Goal: Task Accomplishment & Management: Manage account settings

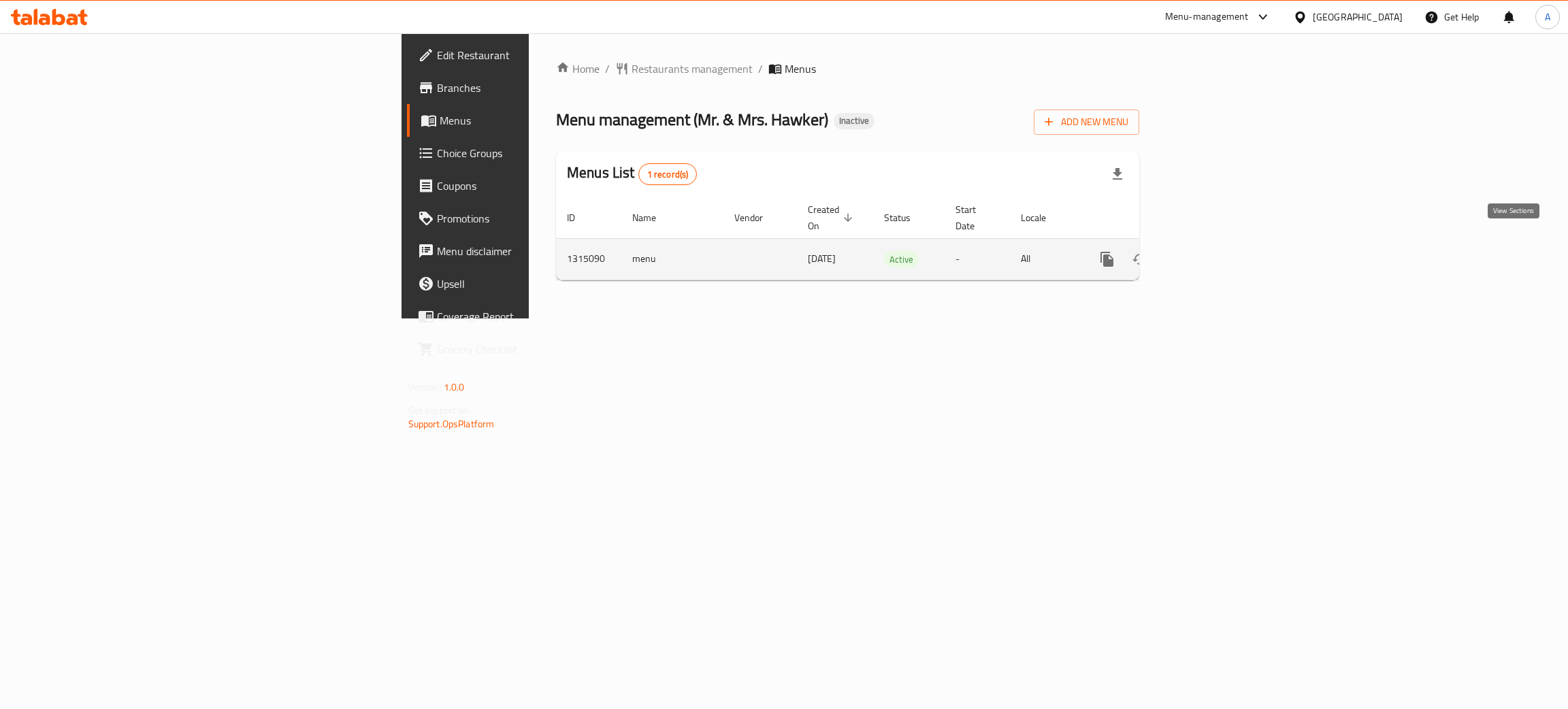
click at [1222, 243] on link "enhanced table" at bounding box center [1205, 259] width 33 height 33
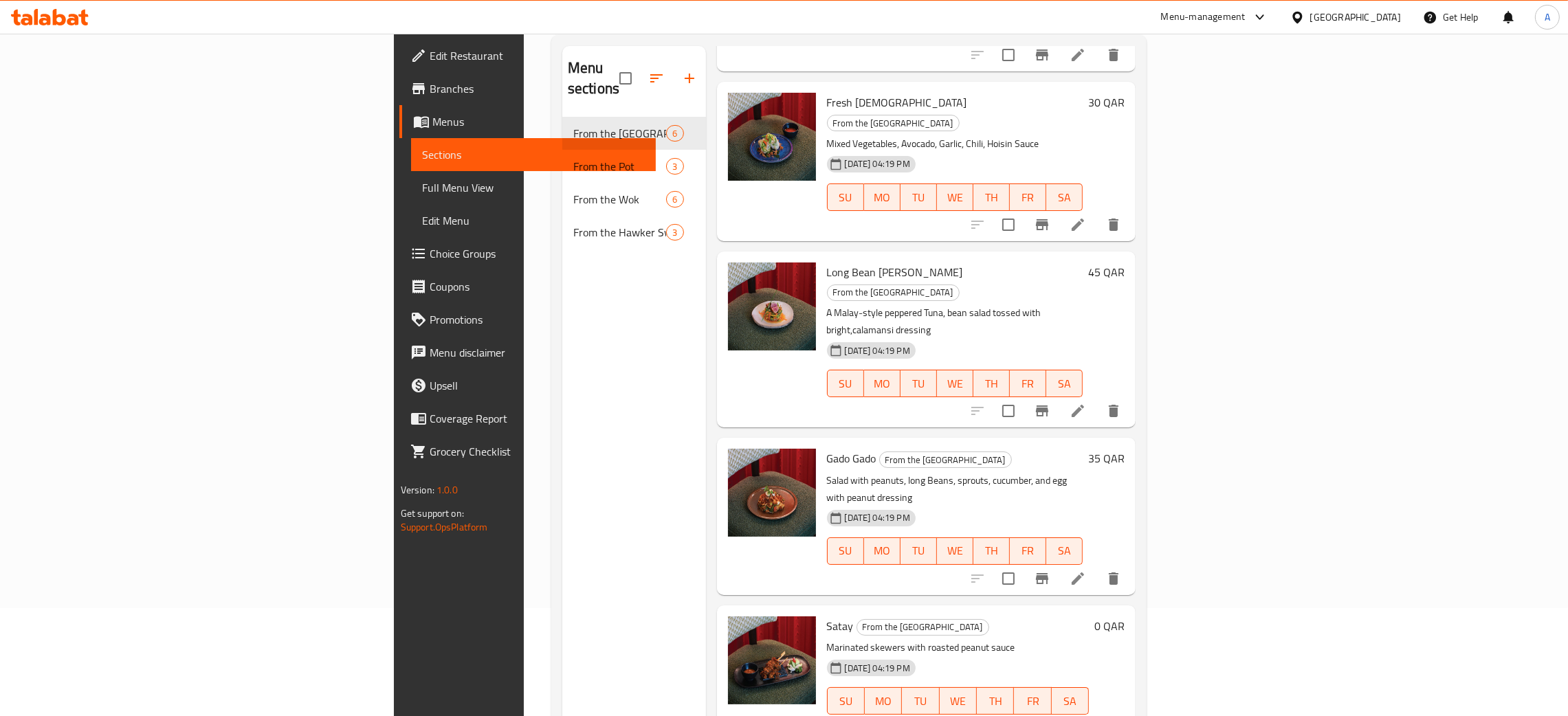
scroll to position [194, 0]
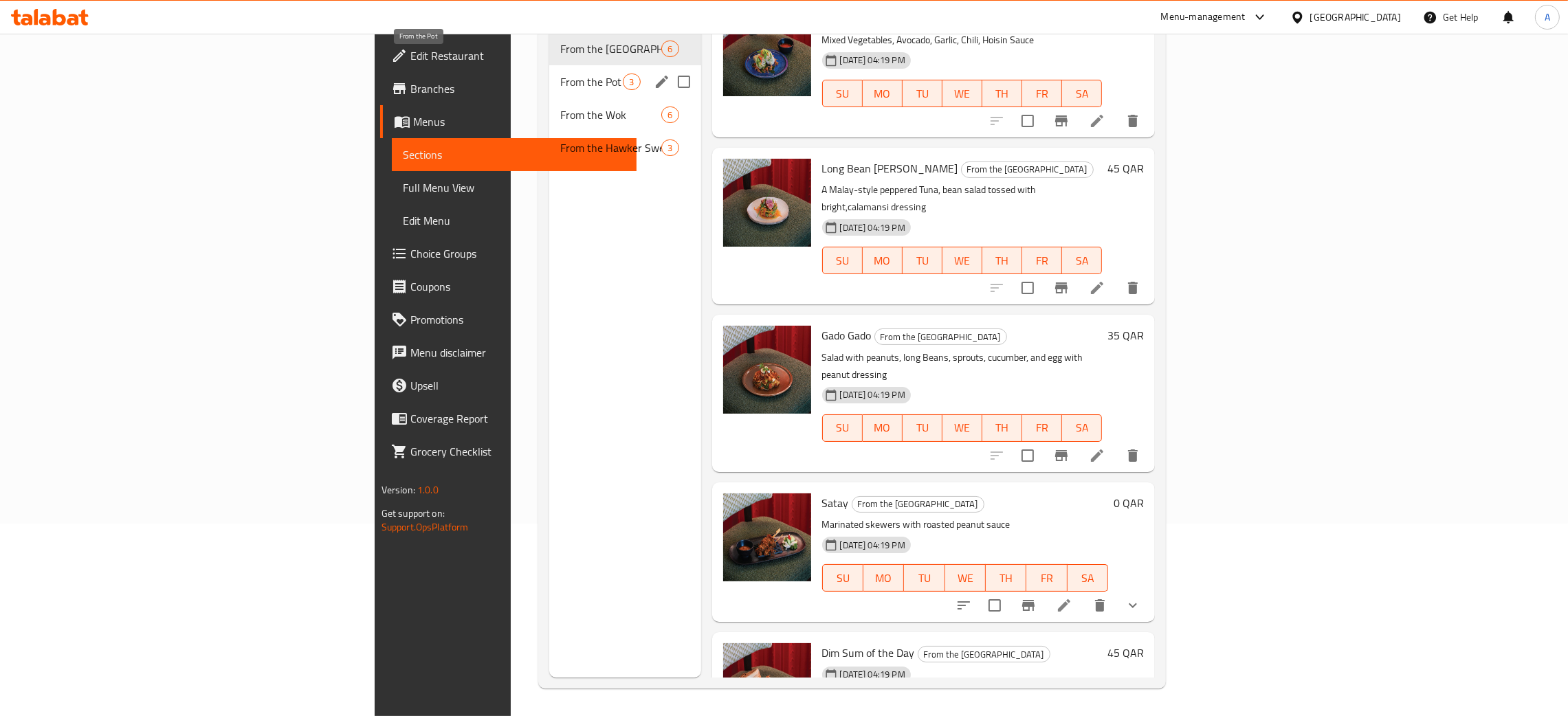
click at [560, 74] on span "From the Pot" at bounding box center [591, 82] width 62 height 17
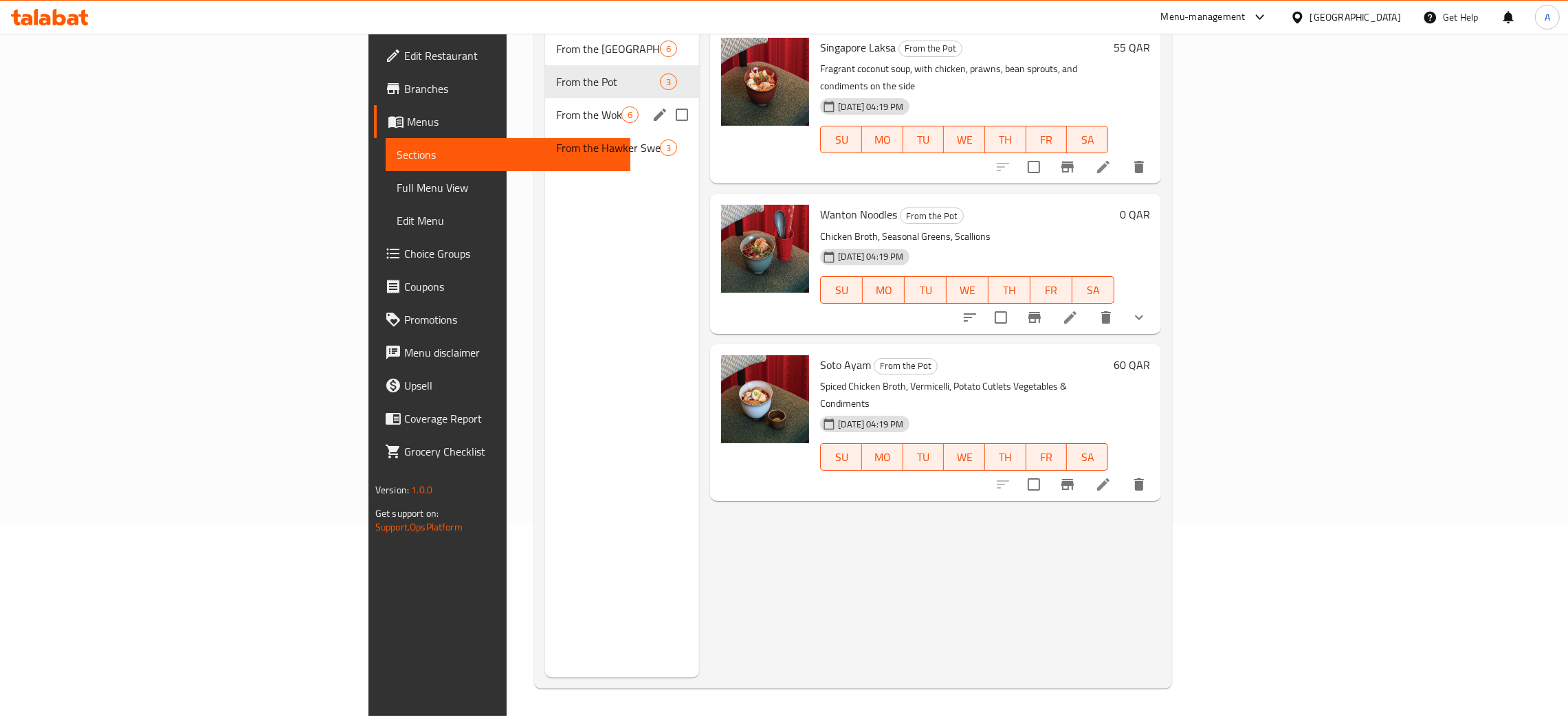
click at [545, 102] on div "From the Wok 6" at bounding box center [621, 115] width 154 height 33
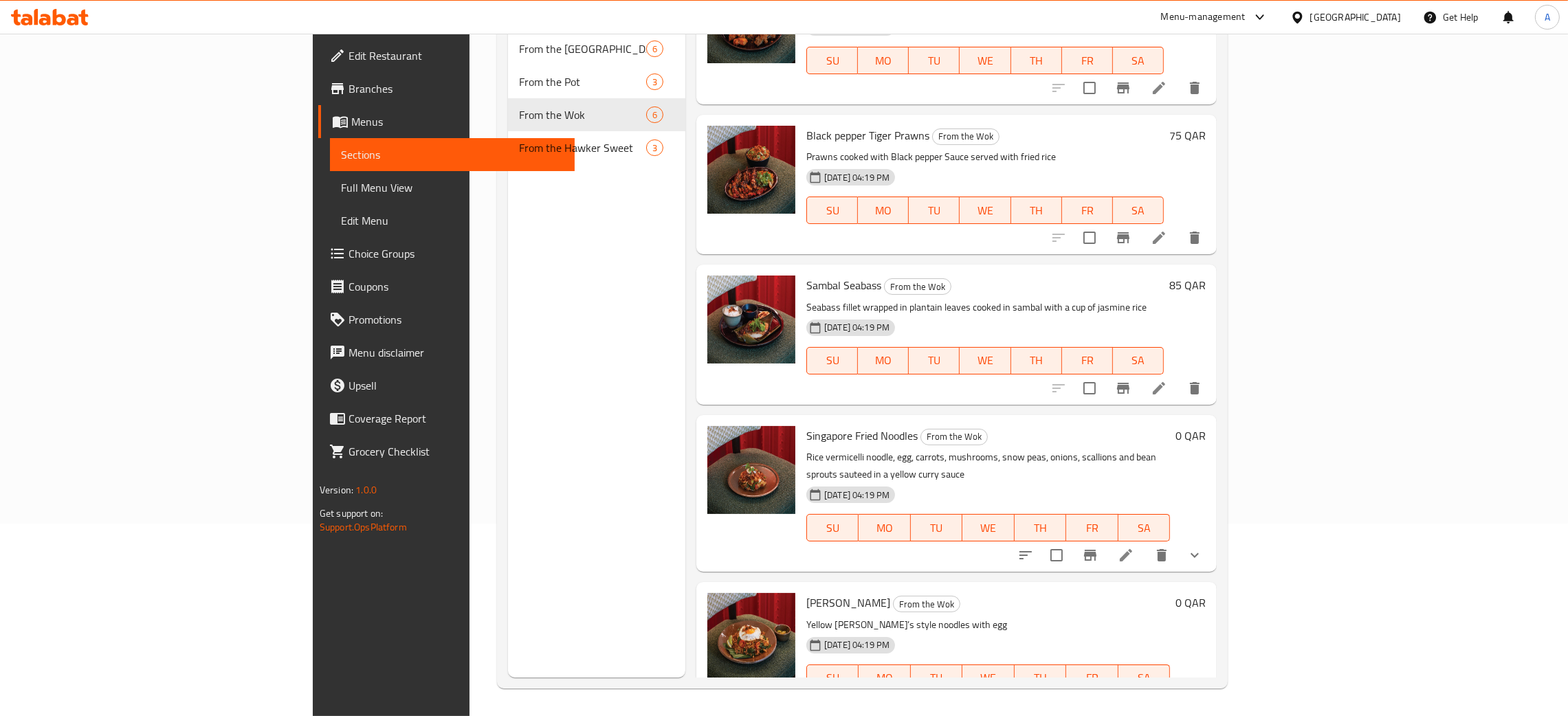
scroll to position [217, 0]
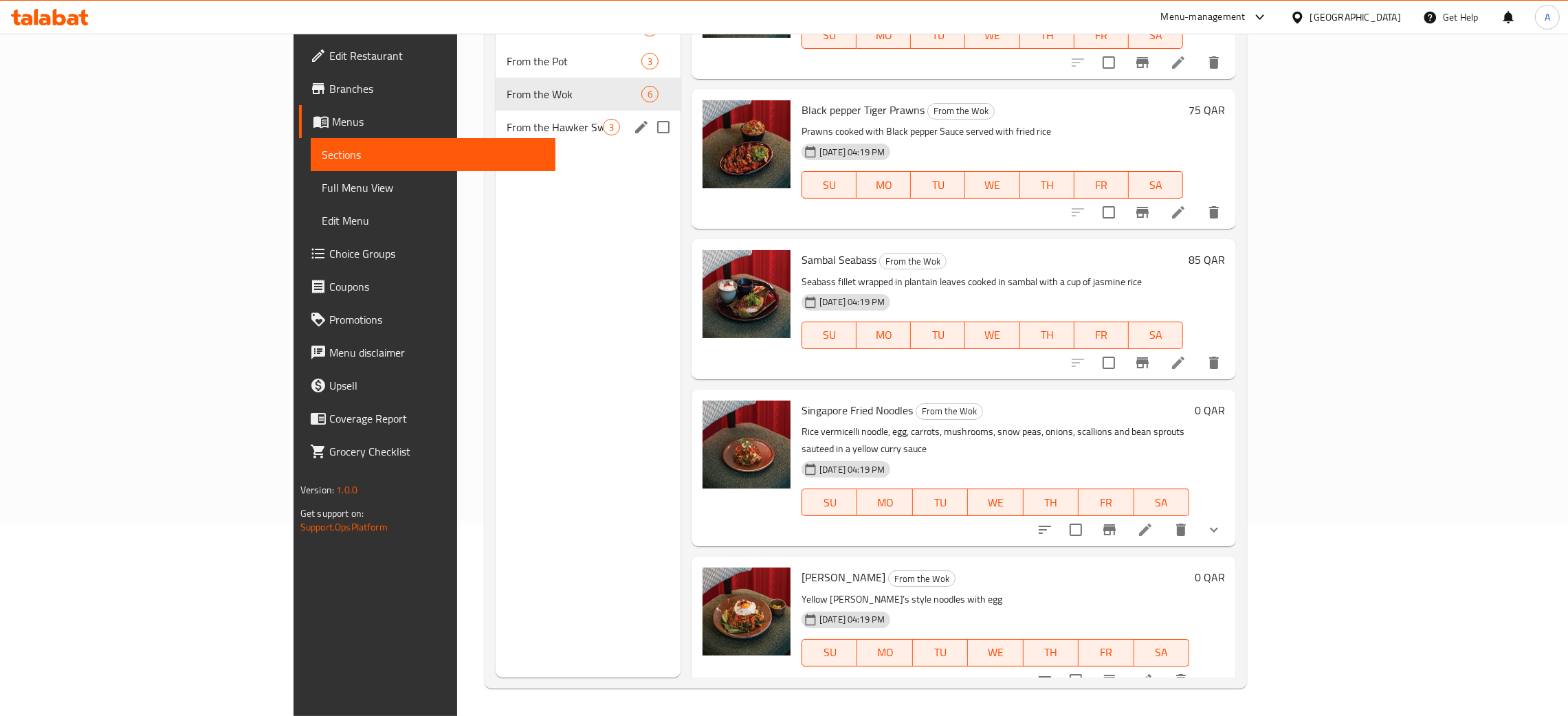
click at [495, 138] on div "From the Hawker Sweet 3" at bounding box center [588, 127] width 185 height 33
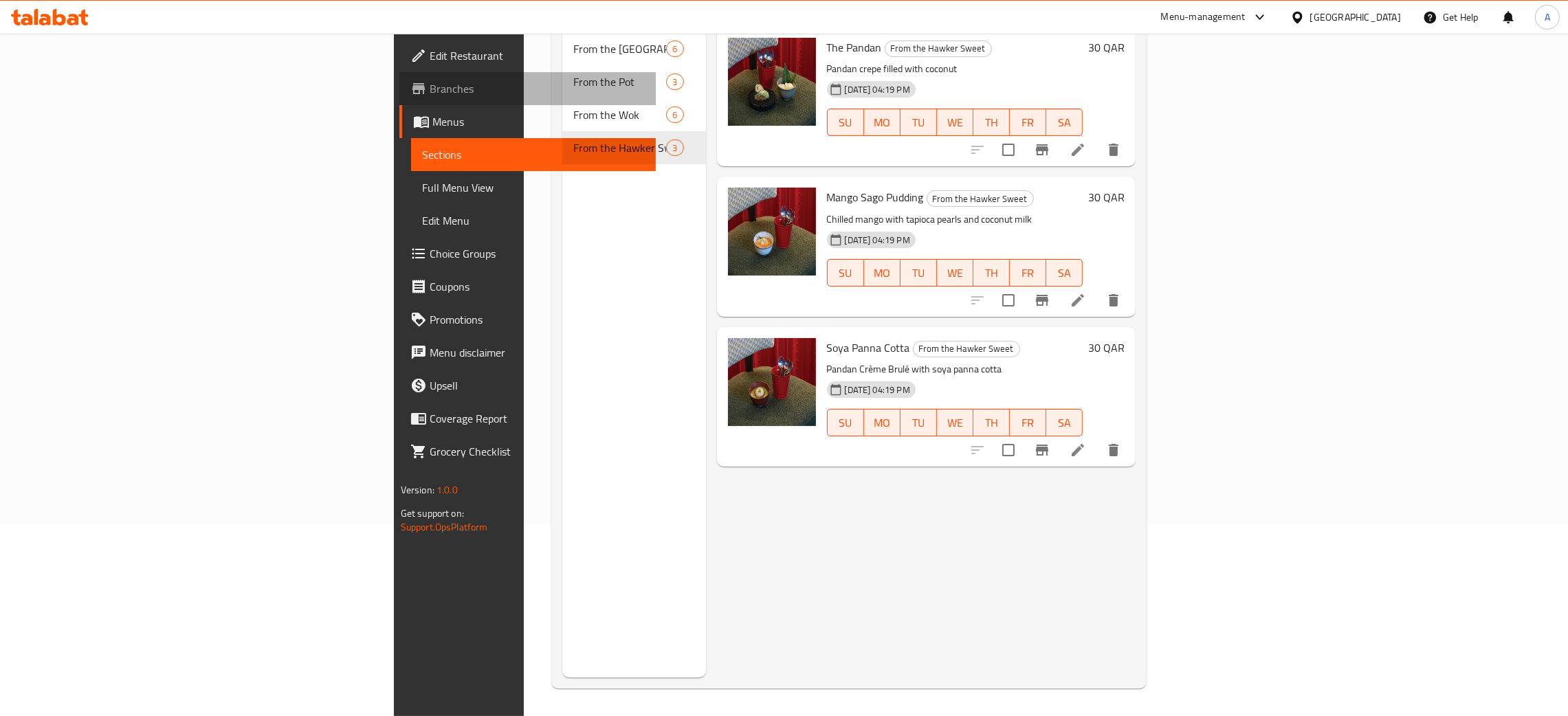
click at [429, 89] on span "Branches" at bounding box center [537, 89] width 215 height 17
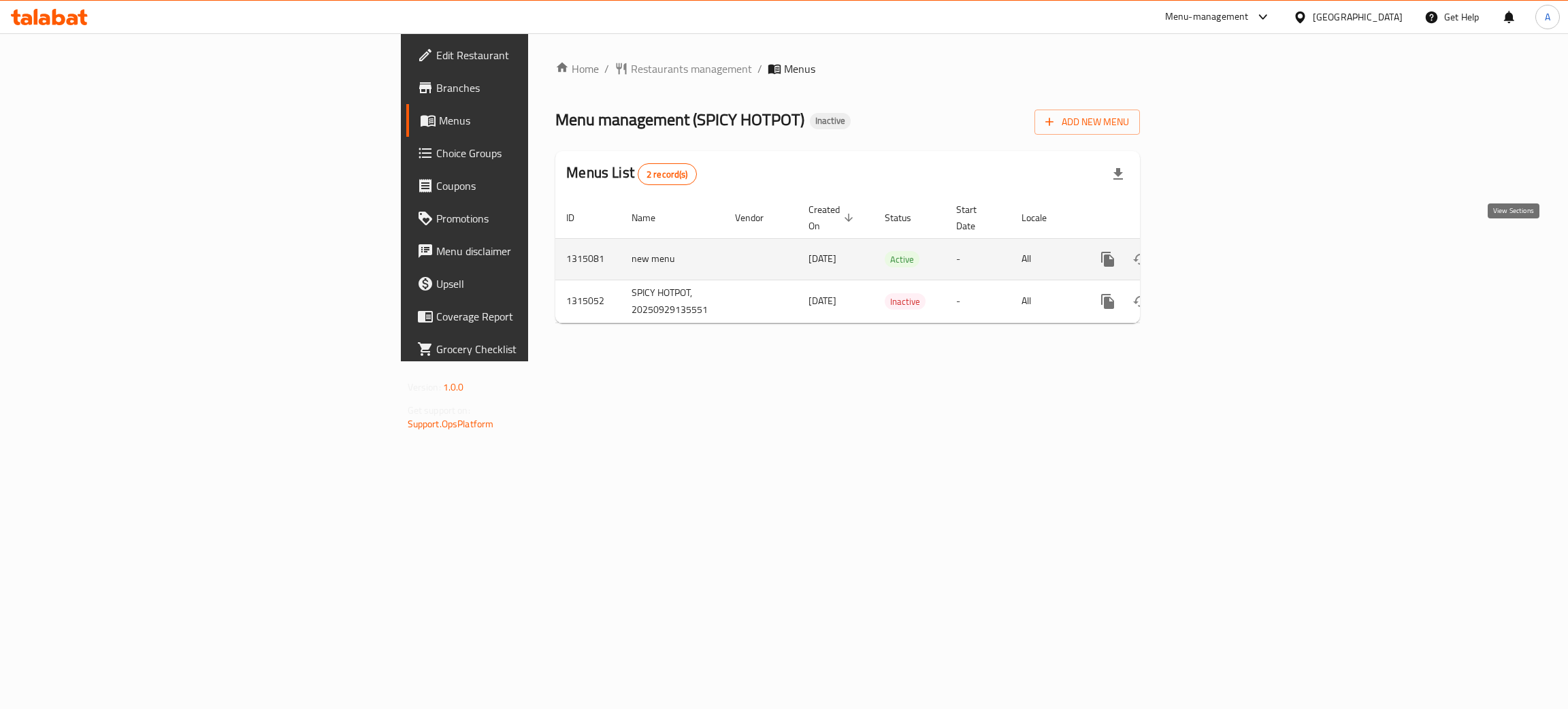
click at [1214, 251] on icon "enhanced table" at bounding box center [1206, 259] width 16 height 16
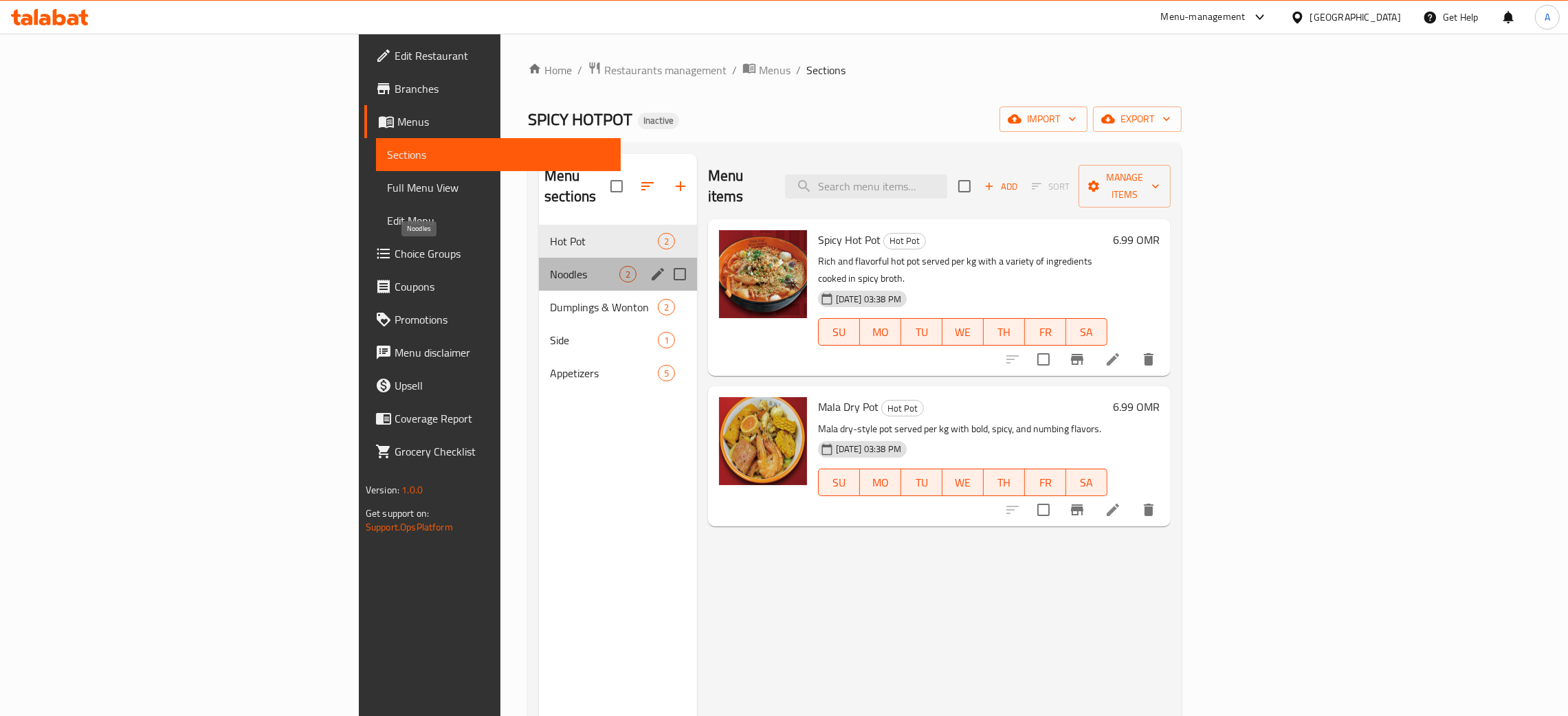
click at [550, 266] on span "Noodles" at bounding box center [585, 274] width 70 height 17
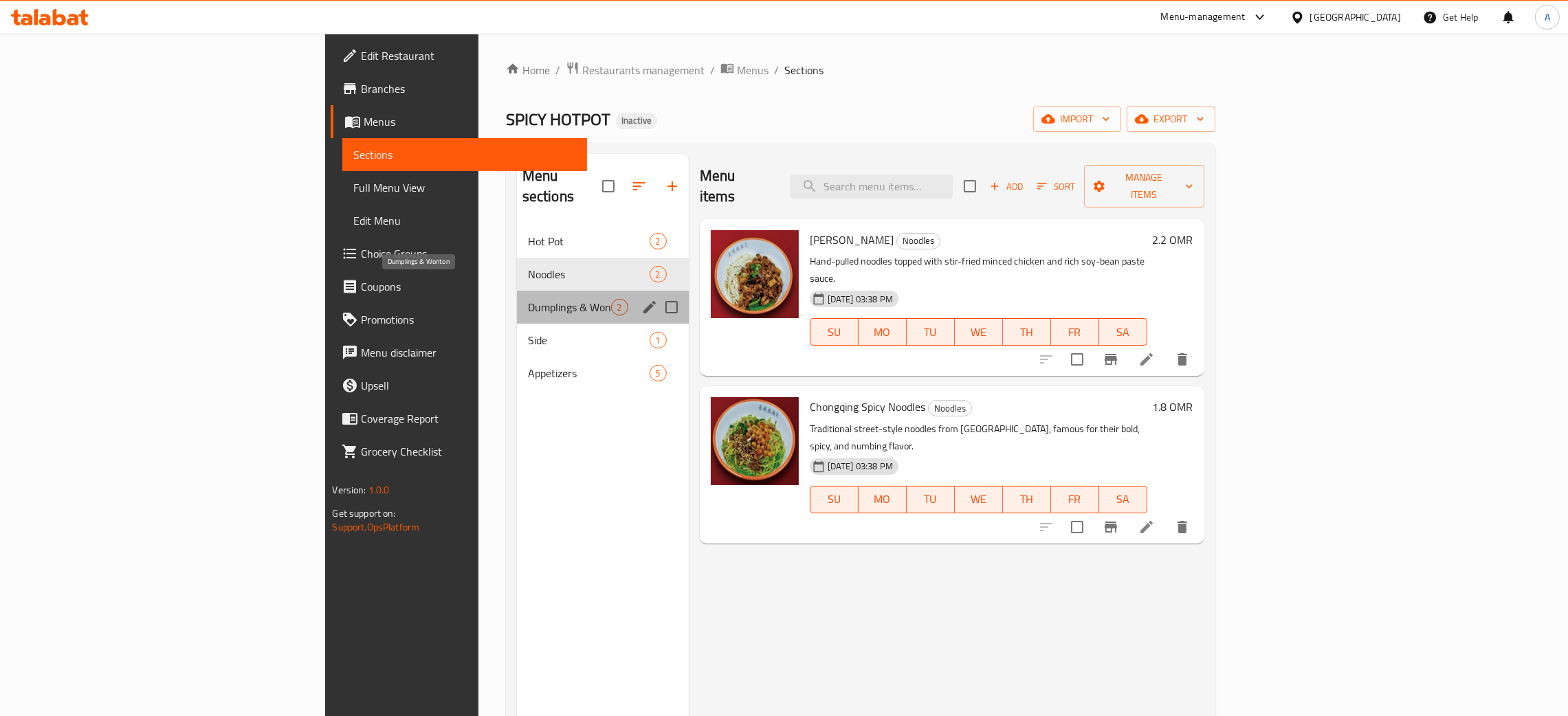
click at [528, 299] on span "Dumplings & Wonton" at bounding box center [569, 307] width 83 height 17
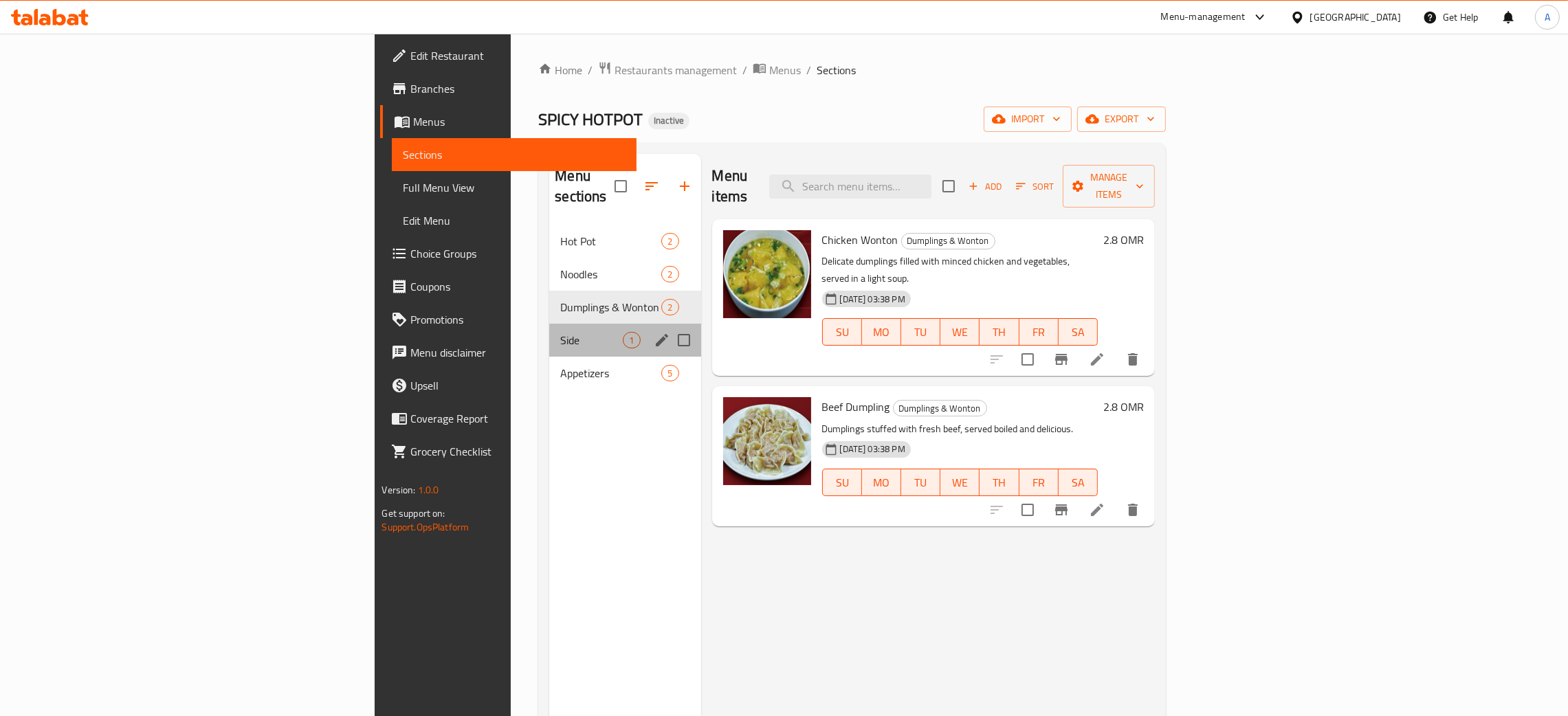
click at [549, 323] on div "Side 1" at bounding box center [625, 340] width 152 height 33
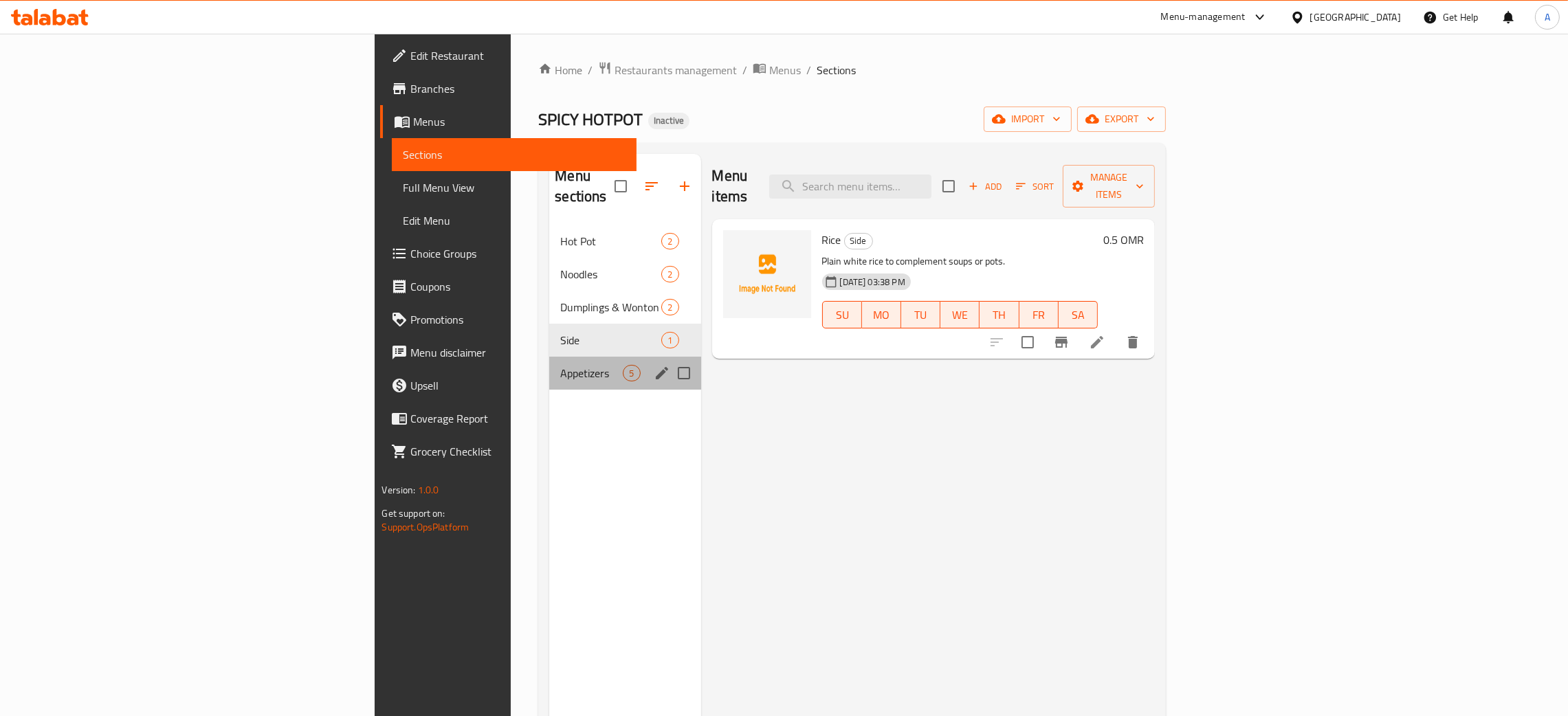
click at [549, 356] on div "Appetizers 5" at bounding box center [625, 373] width 152 height 33
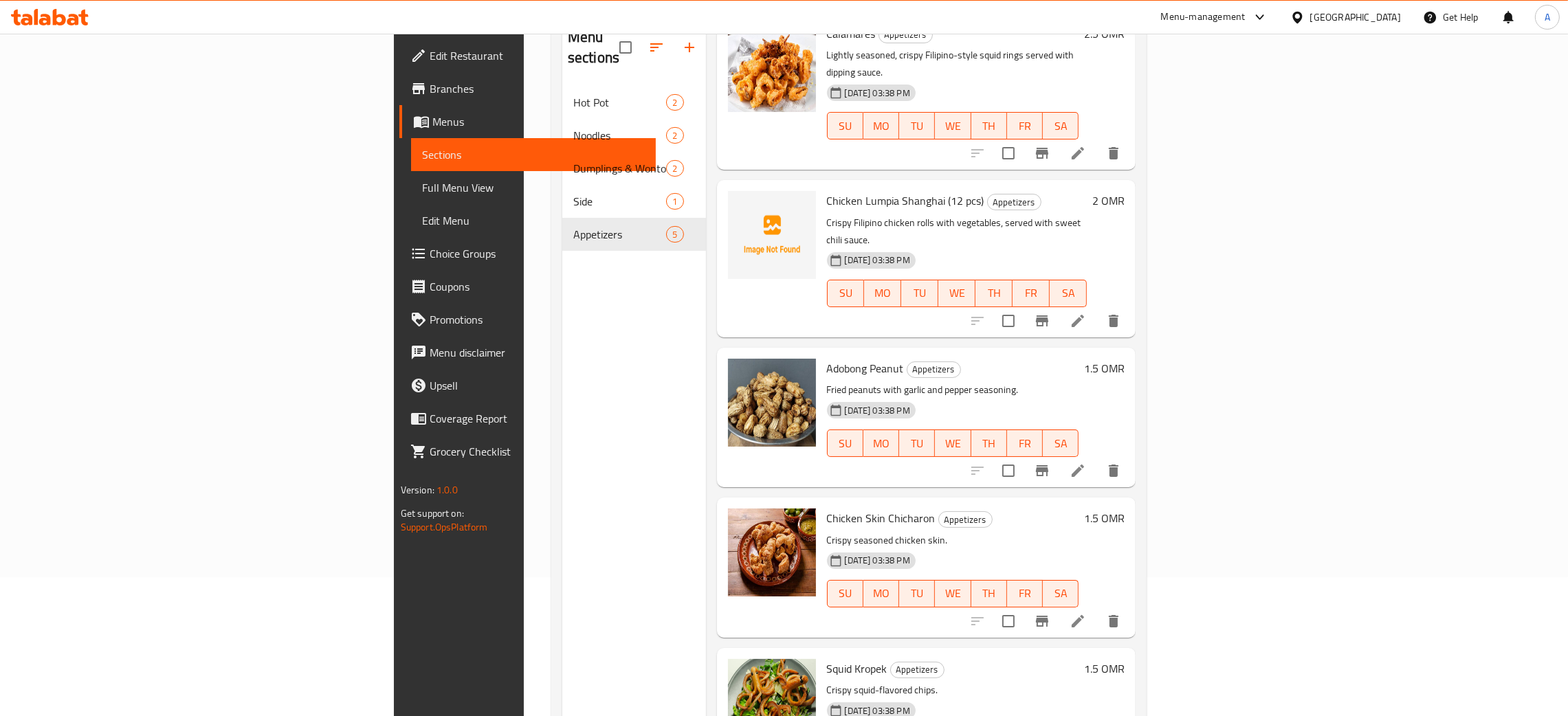
scroll to position [91, 0]
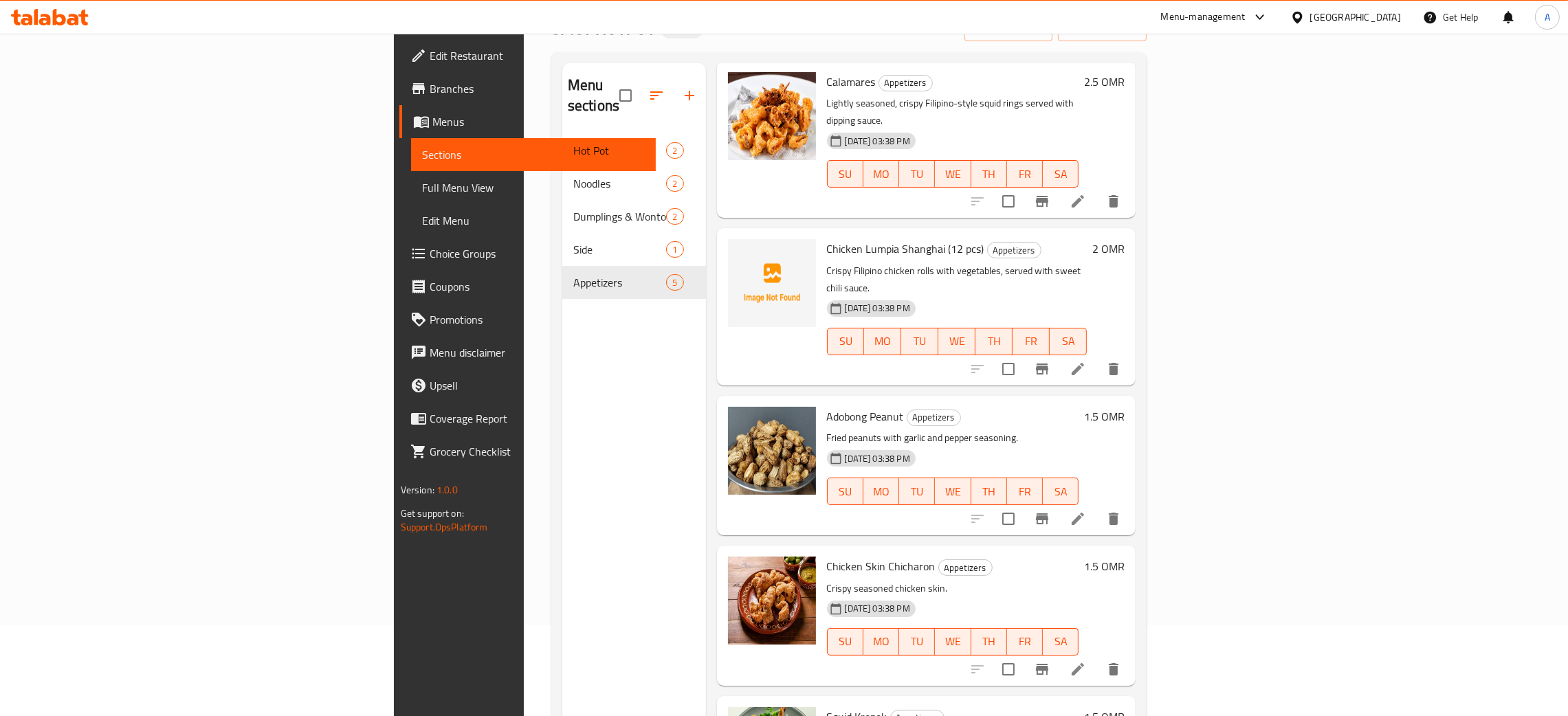
click at [53, 18] on icon at bounding box center [59, 17] width 13 height 17
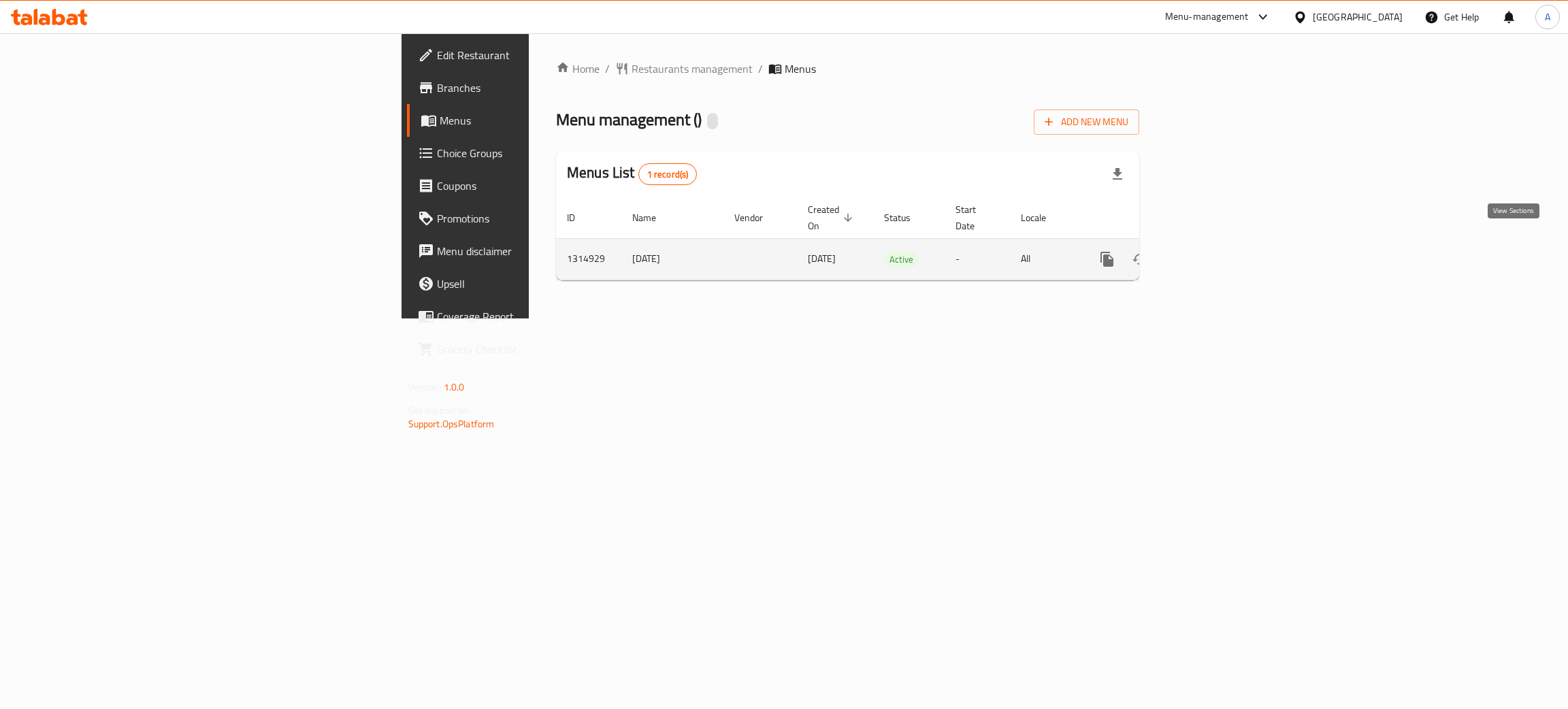
click at [1214, 251] on icon "enhanced table" at bounding box center [1205, 259] width 16 height 16
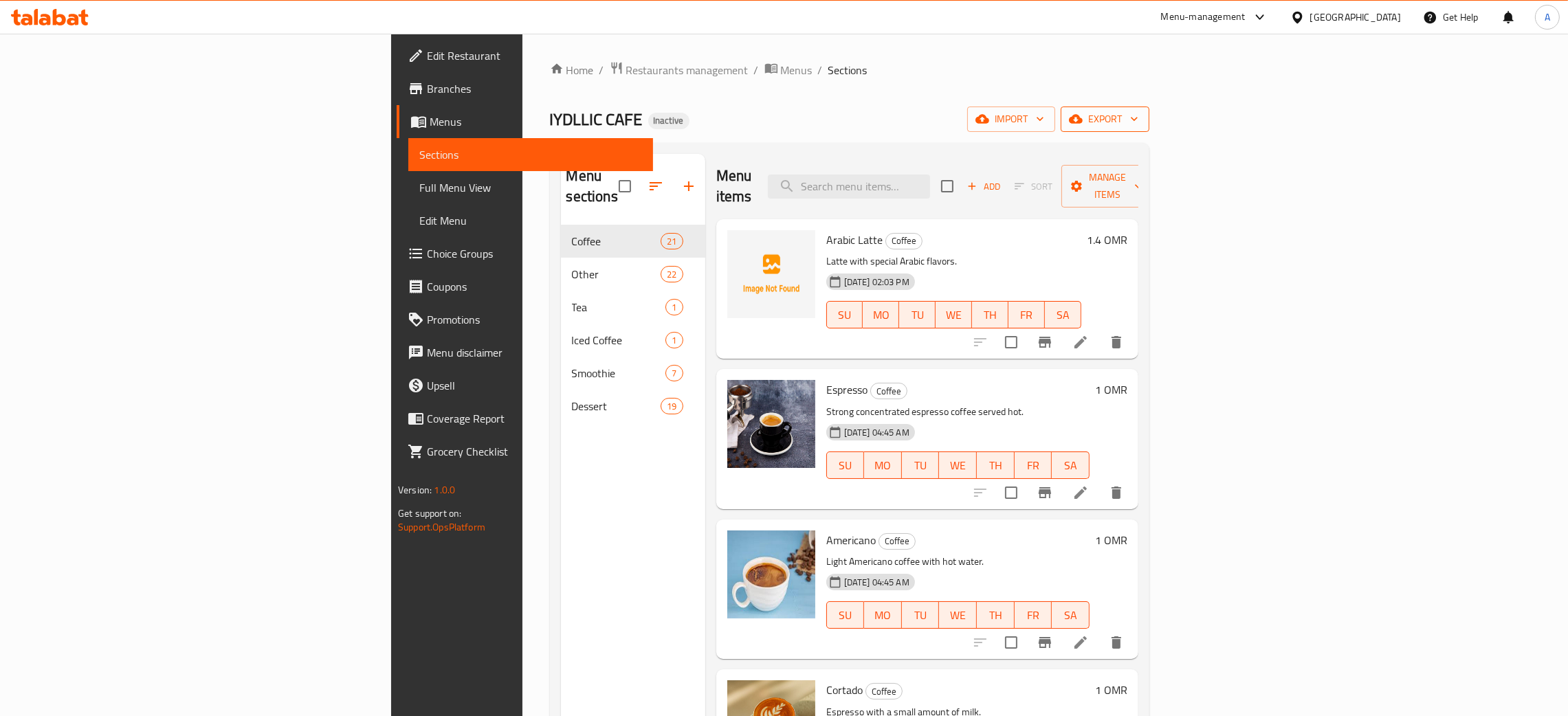
click at [1141, 117] on icon "button" at bounding box center [1134, 119] width 14 height 14
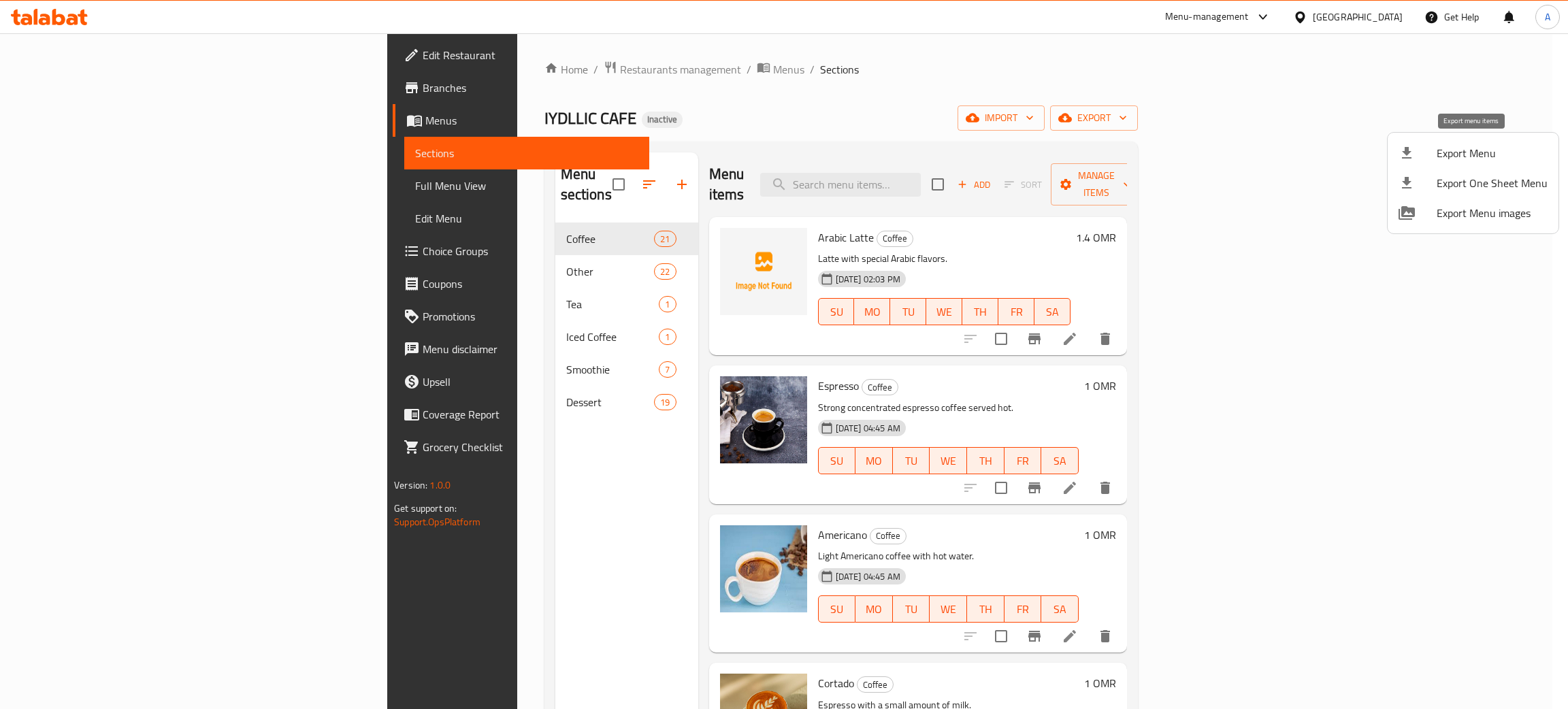
click at [1464, 151] on span "Export Menu" at bounding box center [1492, 153] width 111 height 16
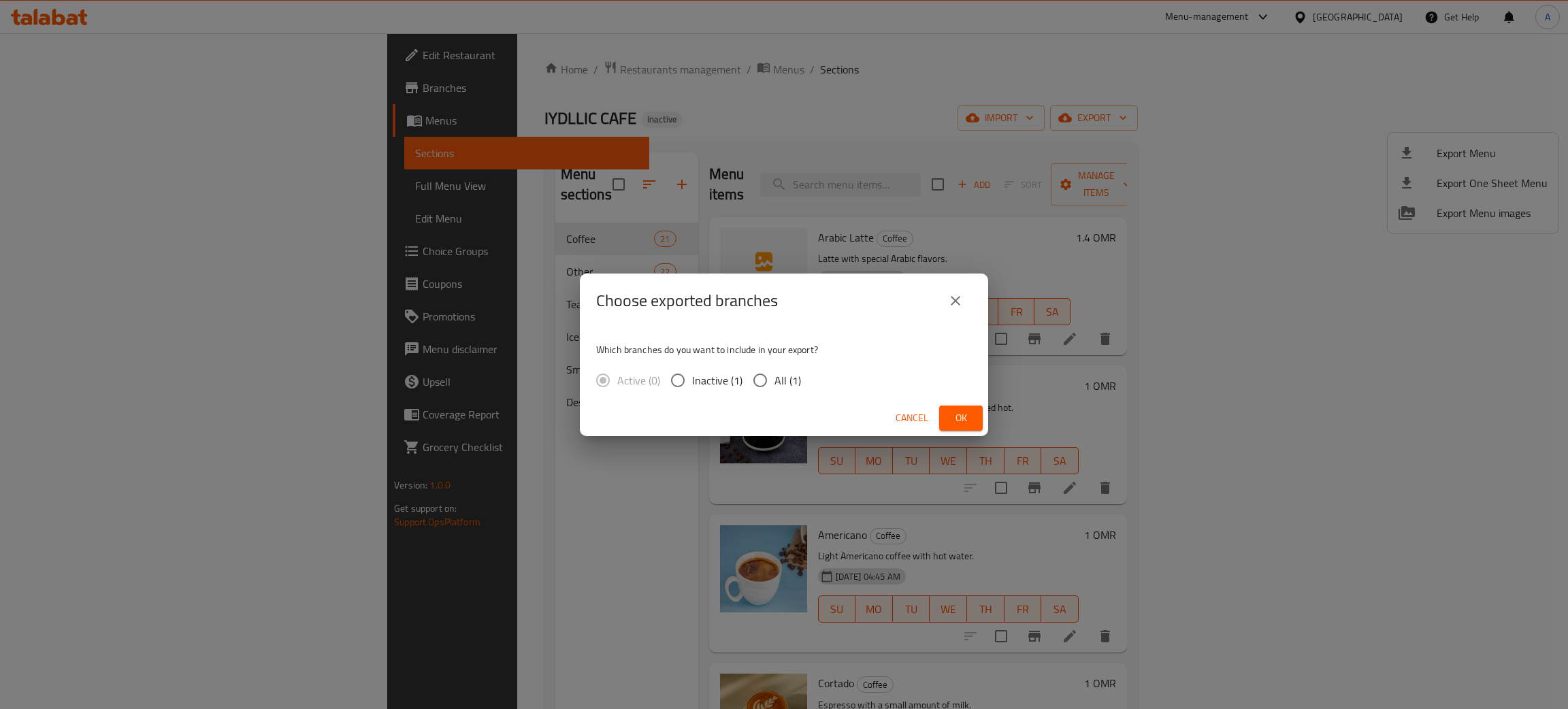
click at [962, 416] on span "Ok" at bounding box center [961, 418] width 22 height 17
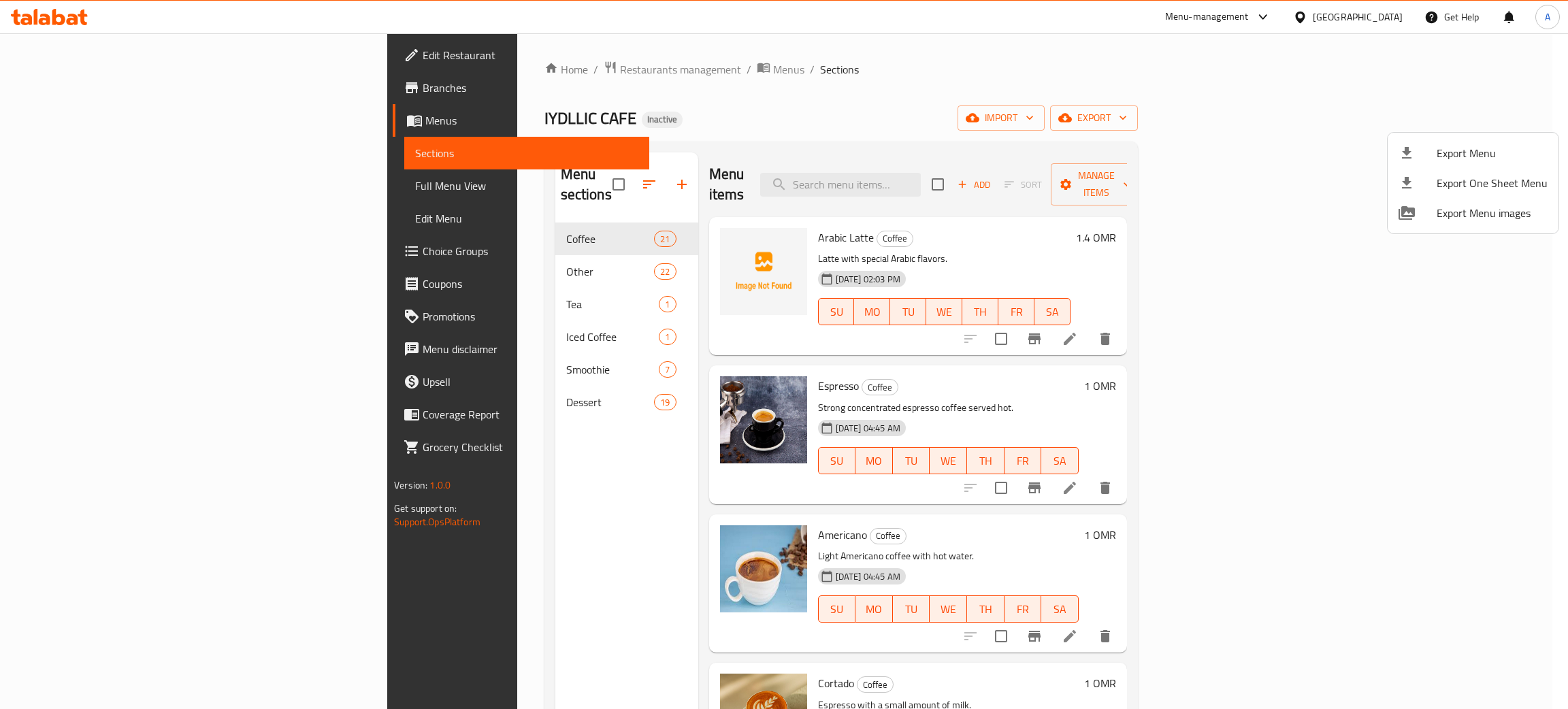
click at [88, 53] on div at bounding box center [784, 354] width 1568 height 709
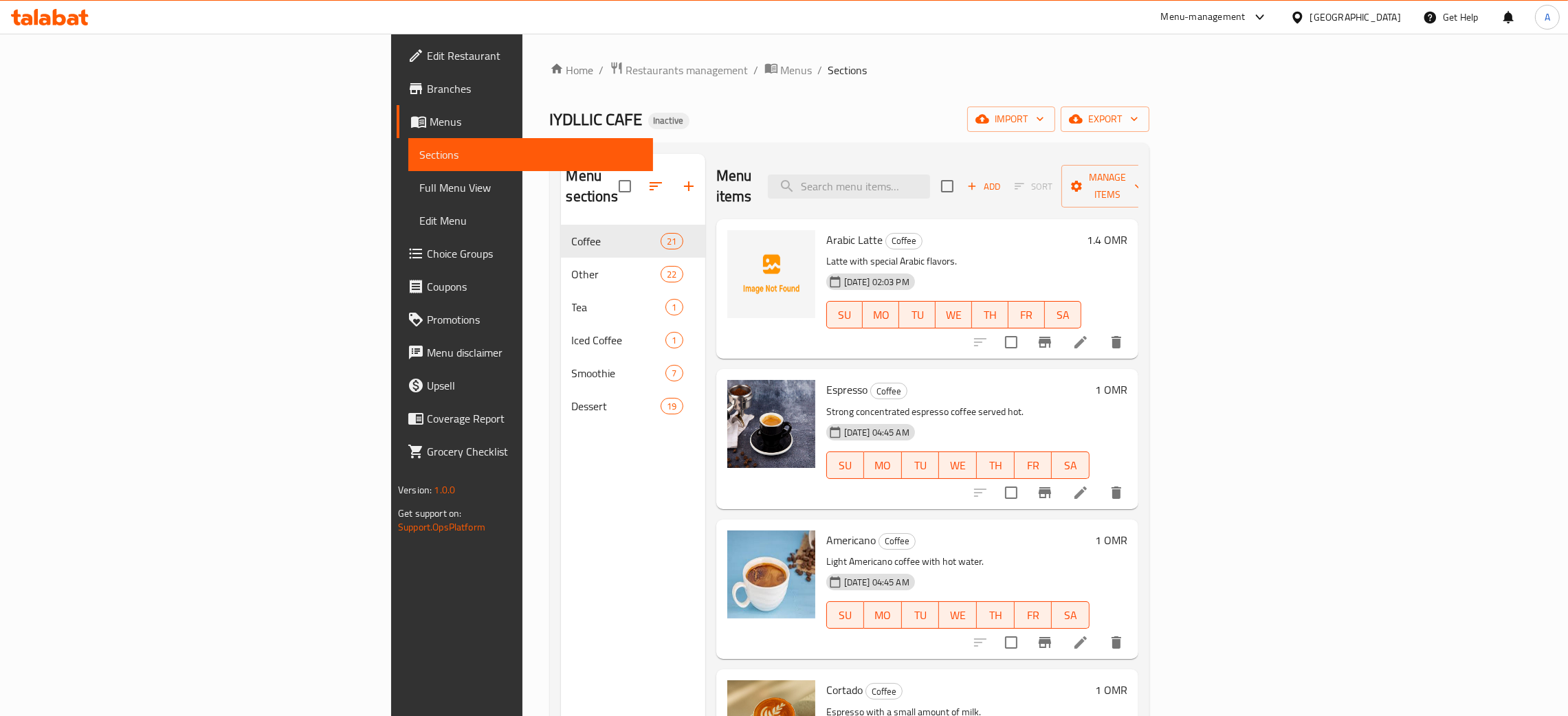
click at [427, 53] on span "Edit Restaurant" at bounding box center [534, 56] width 215 height 17
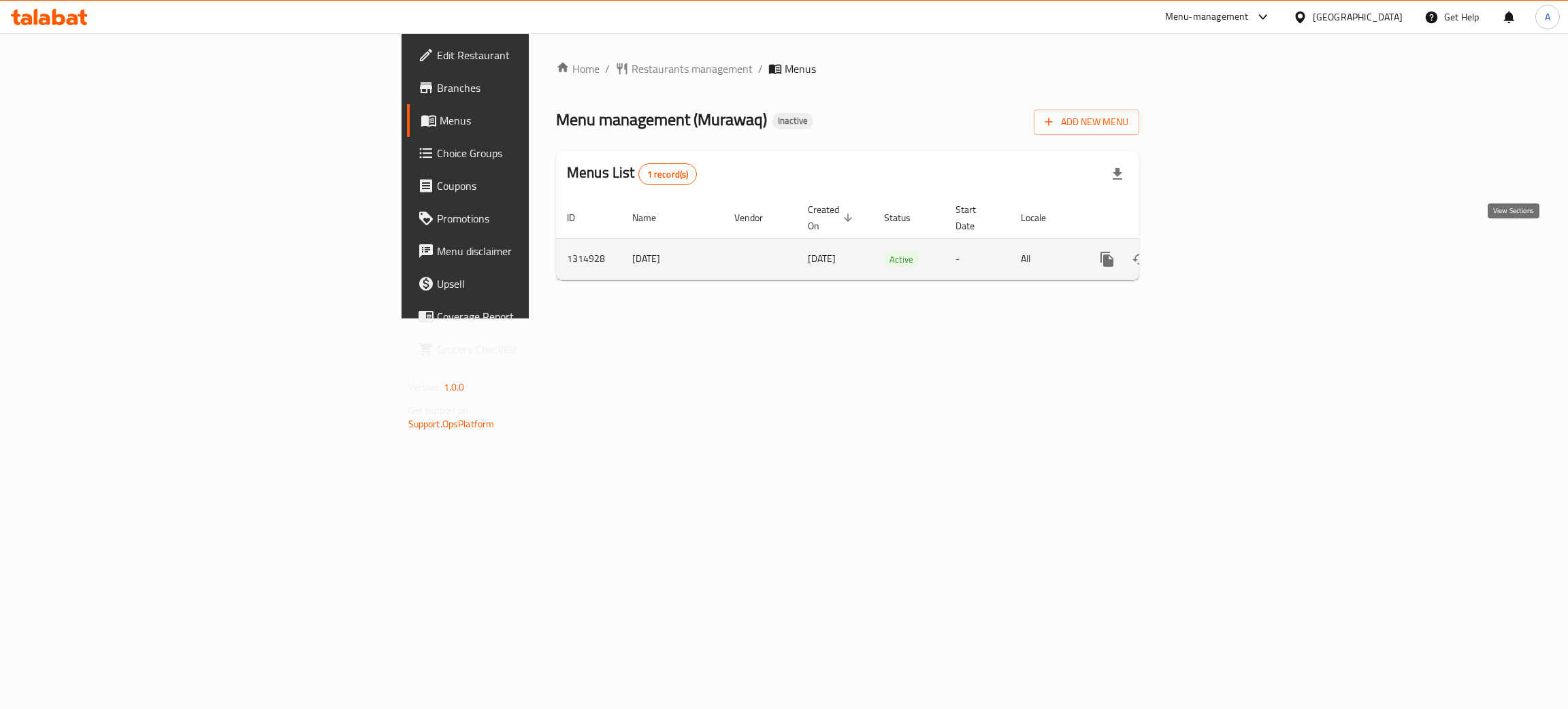
click at [1222, 244] on link "enhanced table" at bounding box center [1205, 259] width 33 height 33
